Goal: Transaction & Acquisition: Purchase product/service

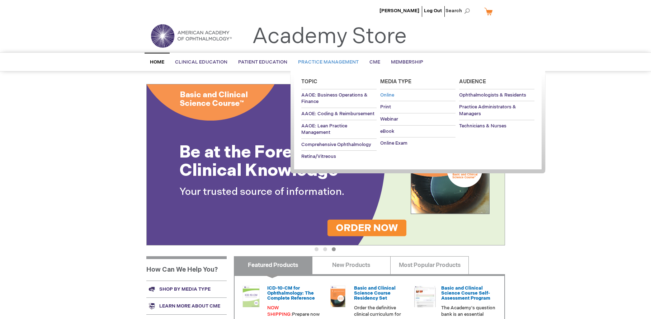
click at [390, 93] on span "Online" at bounding box center [387, 95] width 14 height 6
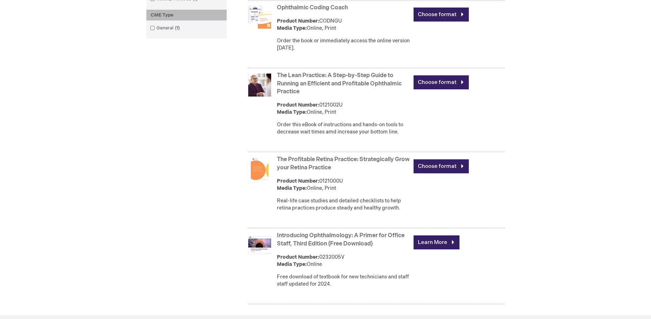
scroll to position [251, 0]
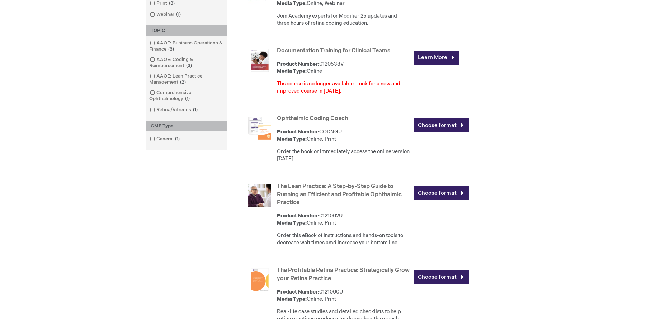
click at [268, 133] on img at bounding box center [259, 128] width 23 height 23
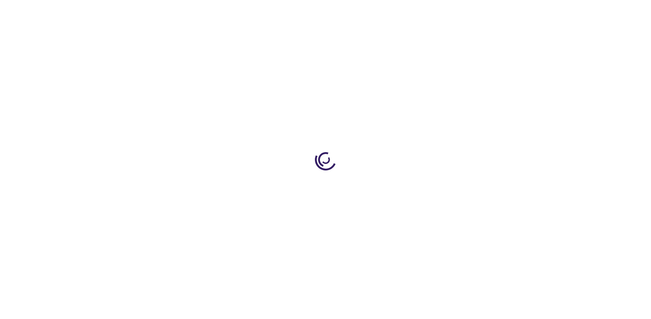
type input "0"
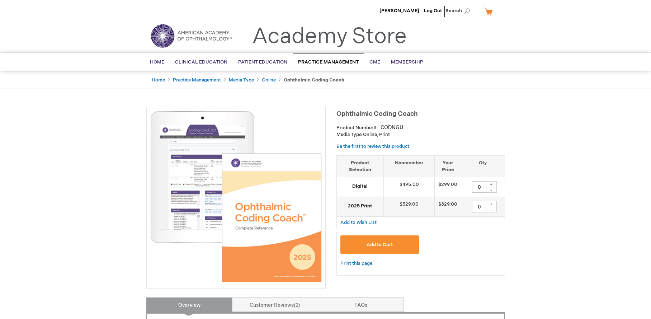
click at [490, 183] on div "+" at bounding box center [491, 184] width 11 height 6
type input "1"
click at [387, 243] on span "Add to Cart" at bounding box center [380, 245] width 26 height 6
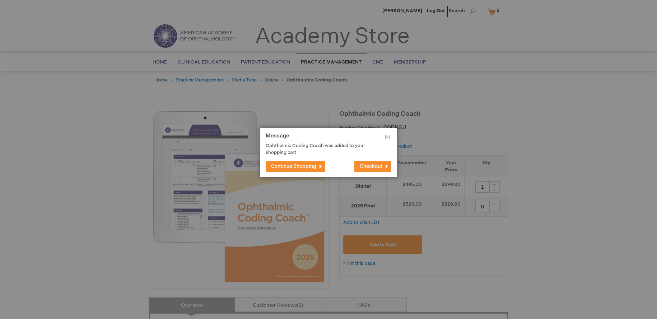
click at [300, 165] on span "Continue Shopping" at bounding box center [293, 166] width 45 height 6
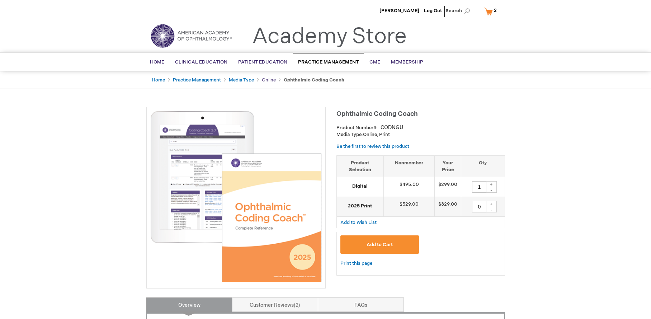
click at [268, 79] on link "Online" at bounding box center [269, 80] width 14 height 6
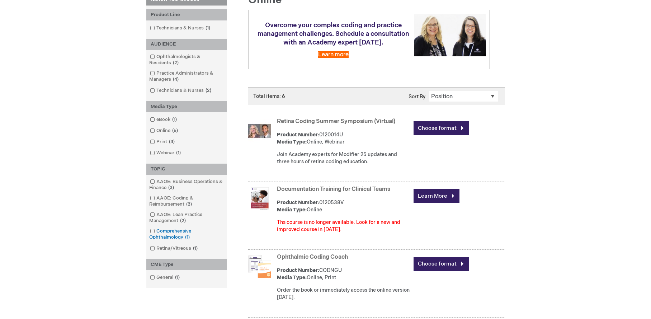
scroll to position [113, 0]
click at [185, 180] on link "AAOE: Business Operations & Finance 3 items" at bounding box center [186, 184] width 77 height 13
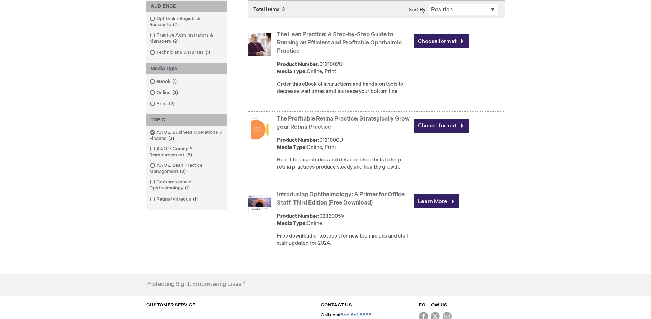
scroll to position [221, 0]
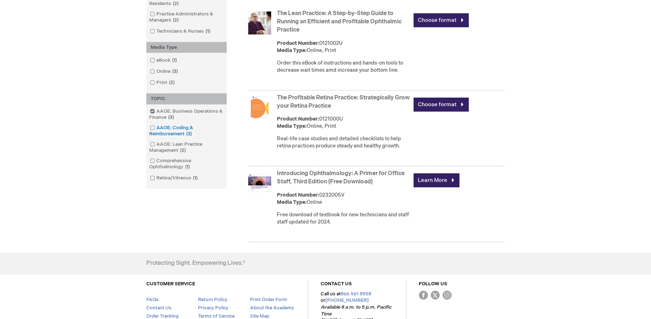
click at [173, 134] on link "AAOE: Coding & Reimbursement 3 items" at bounding box center [186, 131] width 77 height 13
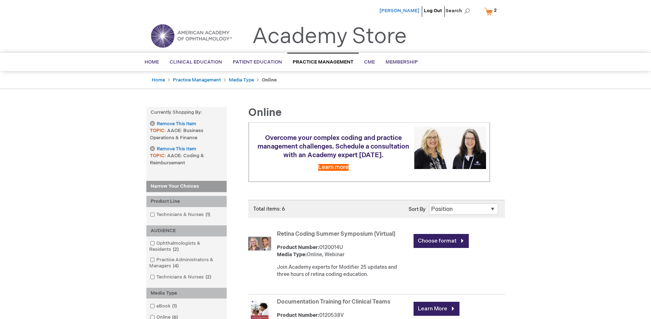
click at [404, 11] on span "[PERSON_NAME]" at bounding box center [400, 11] width 40 height 6
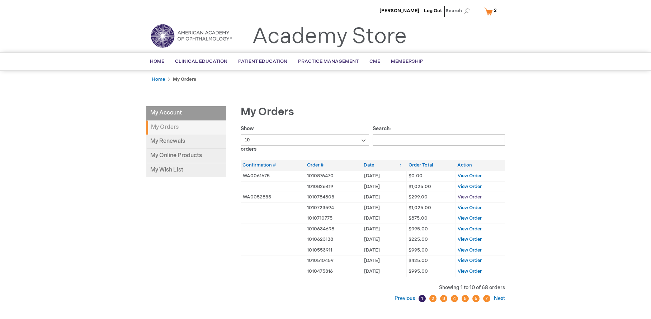
click at [474, 196] on span "View Order" at bounding box center [470, 197] width 24 height 6
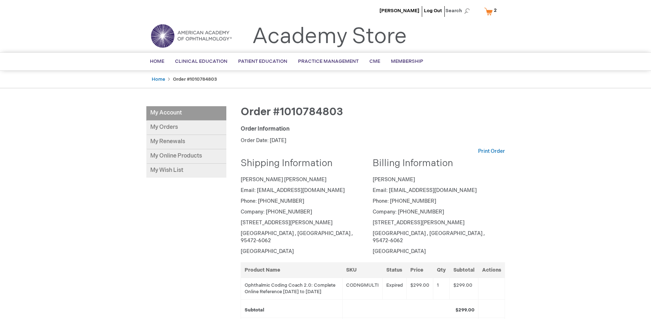
click at [491, 13] on link "My Cart 2 2 items" at bounding box center [492, 11] width 19 height 13
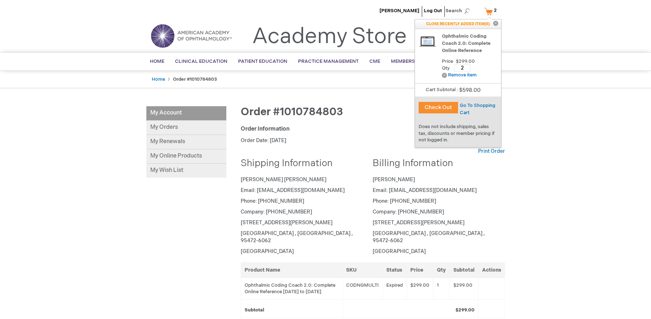
drag, startPoint x: 465, startPoint y: 67, endPoint x: 458, endPoint y: 67, distance: 7.5
click at [458, 68] on input "2" at bounding box center [463, 68] width 16 height 7
type input "1"
click at [487, 70] on span "Update" at bounding box center [485, 68] width 16 height 6
click at [439, 108] on button "Check Out" at bounding box center [437, 107] width 39 height 11
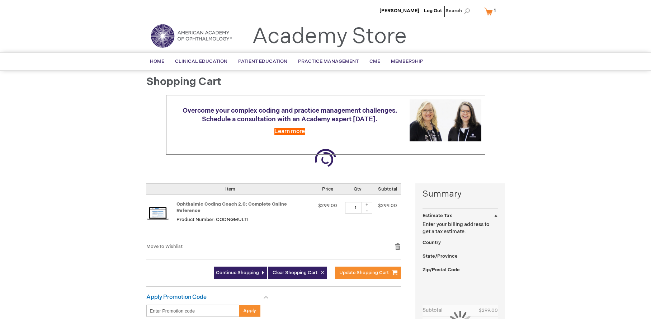
select select "US"
select select "12"
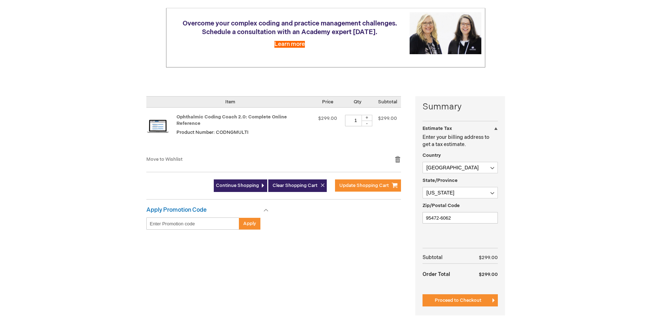
scroll to position [108, 0]
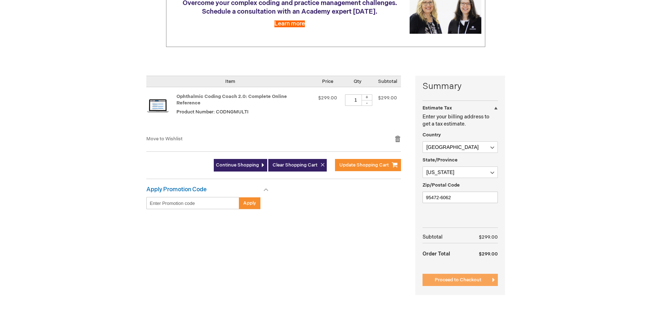
click at [455, 278] on span "Proceed to Checkout" at bounding box center [458, 280] width 47 height 6
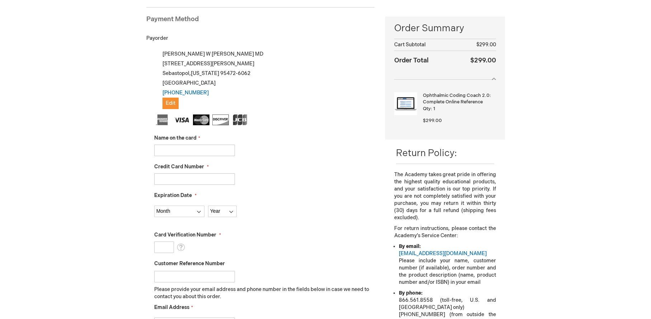
click at [196, 145] on input "Name on the card" at bounding box center [194, 150] width 81 height 11
type input "Sophia Schluter"
type input "4259072059728708"
select select "8"
select select "2029"
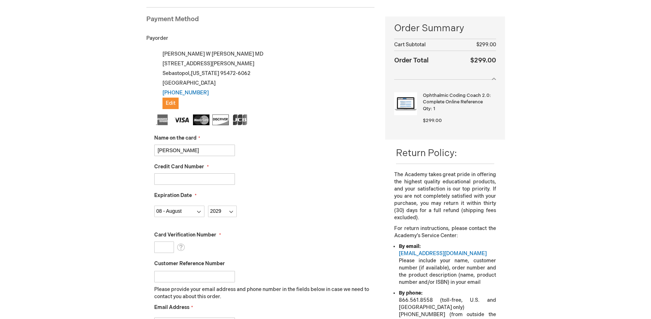
type input "667"
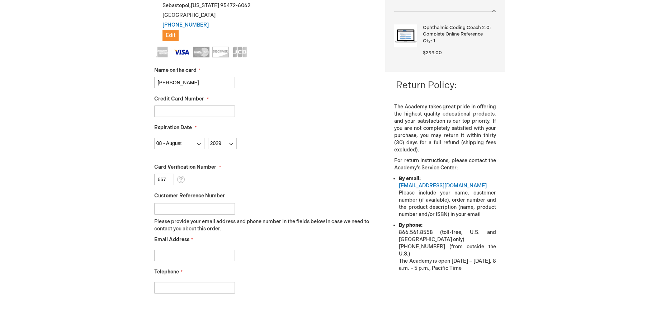
scroll to position [206, 0]
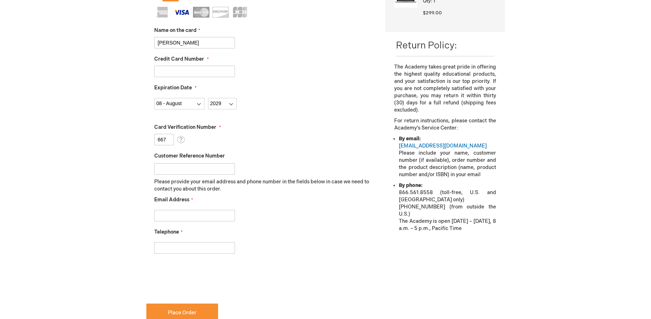
click at [192, 215] on input "Email Address" at bounding box center [194, 215] width 81 height 11
type input "sonjaschluter@gmail.com"
type input "7074948769"
checkbox input "true"
click at [187, 311] on span "Place Order" at bounding box center [182, 313] width 29 height 6
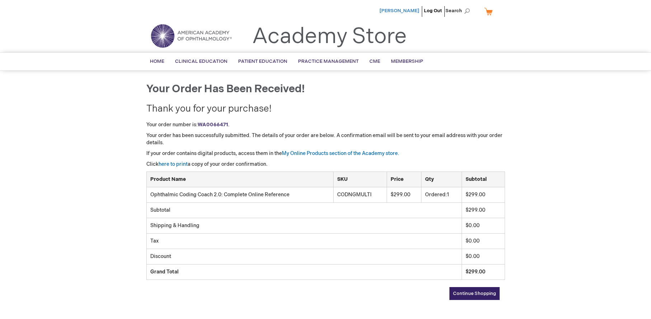
click at [409, 11] on span "[PERSON_NAME]" at bounding box center [400, 11] width 40 height 6
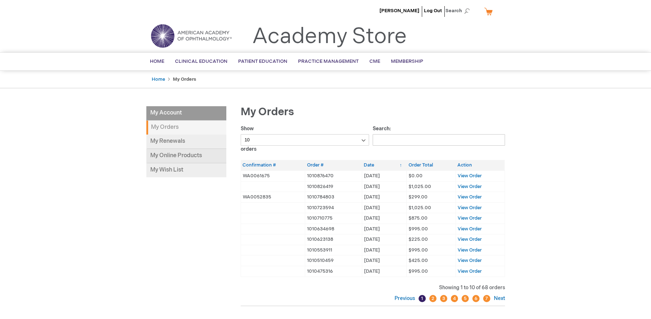
click at [166, 155] on link "My Online Products" at bounding box center [186, 156] width 80 height 14
